Goal: Task Accomplishment & Management: Complete application form

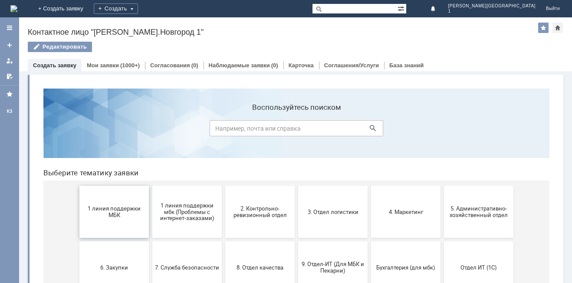
click at [127, 212] on span "1 линия поддержки МБК" at bounding box center [114, 211] width 64 height 13
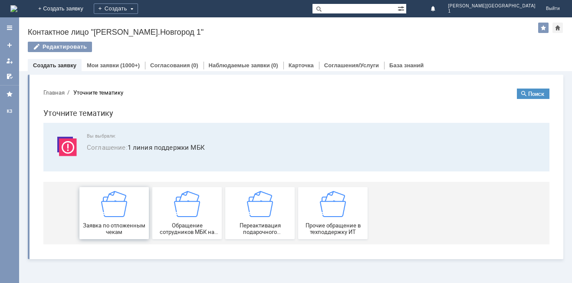
click at [126, 213] on img at bounding box center [114, 204] width 26 height 26
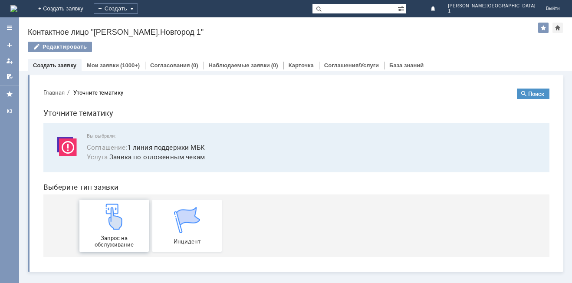
click at [122, 216] on img at bounding box center [114, 216] width 26 height 26
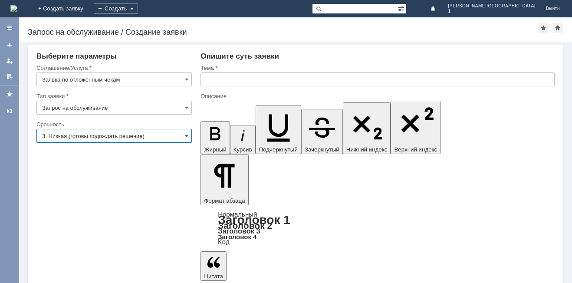
click at [87, 138] on input "3. Низкая (готовы подождать решение)" at bounding box center [113, 136] width 155 height 14
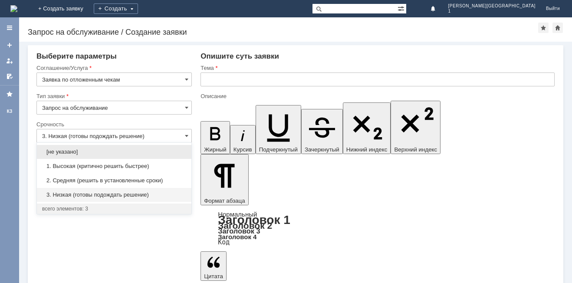
drag, startPoint x: 72, startPoint y: 181, endPoint x: 114, endPoint y: 150, distance: 51.5
click at [75, 179] on span "2. Средняя (решить в установленные сроки)" at bounding box center [114, 180] width 144 height 7
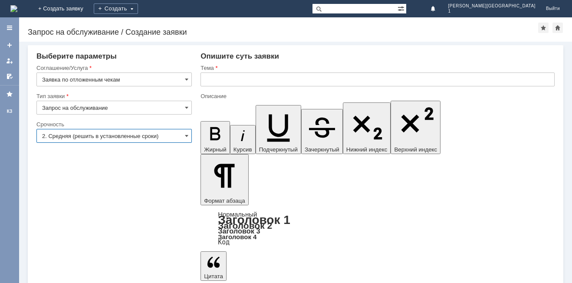
type input "2. Средняя (решить в установленные сроки)"
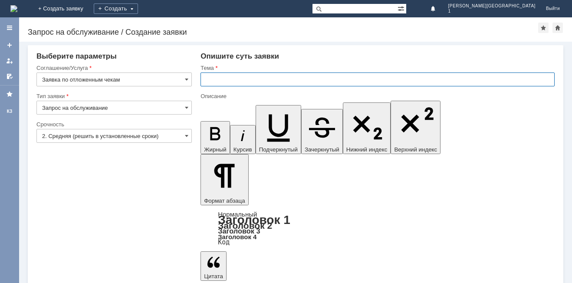
drag, startPoint x: 210, startPoint y: 78, endPoint x: 213, endPoint y: 76, distance: 4.5
click at [213, 76] on input "text" at bounding box center [377, 79] width 354 height 14
type input "Отложенный чек"
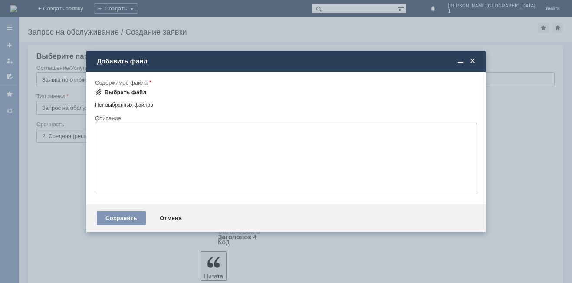
click at [117, 91] on div "Выбрать файл" at bounding box center [126, 92] width 42 height 7
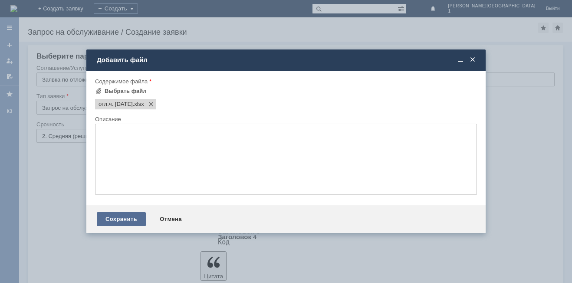
click at [116, 217] on div "Сохранить" at bounding box center [121, 219] width 49 height 14
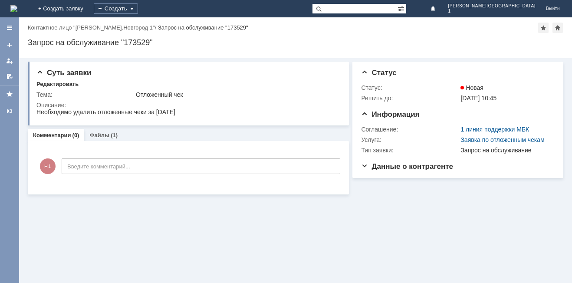
click at [20, 159] on div "Суть заявки Редактировать Тема: Отложенный чек Описание: Комментарии (0) Файлы …" at bounding box center [295, 128] width 553 height 140
